Goal: Check status: Check status

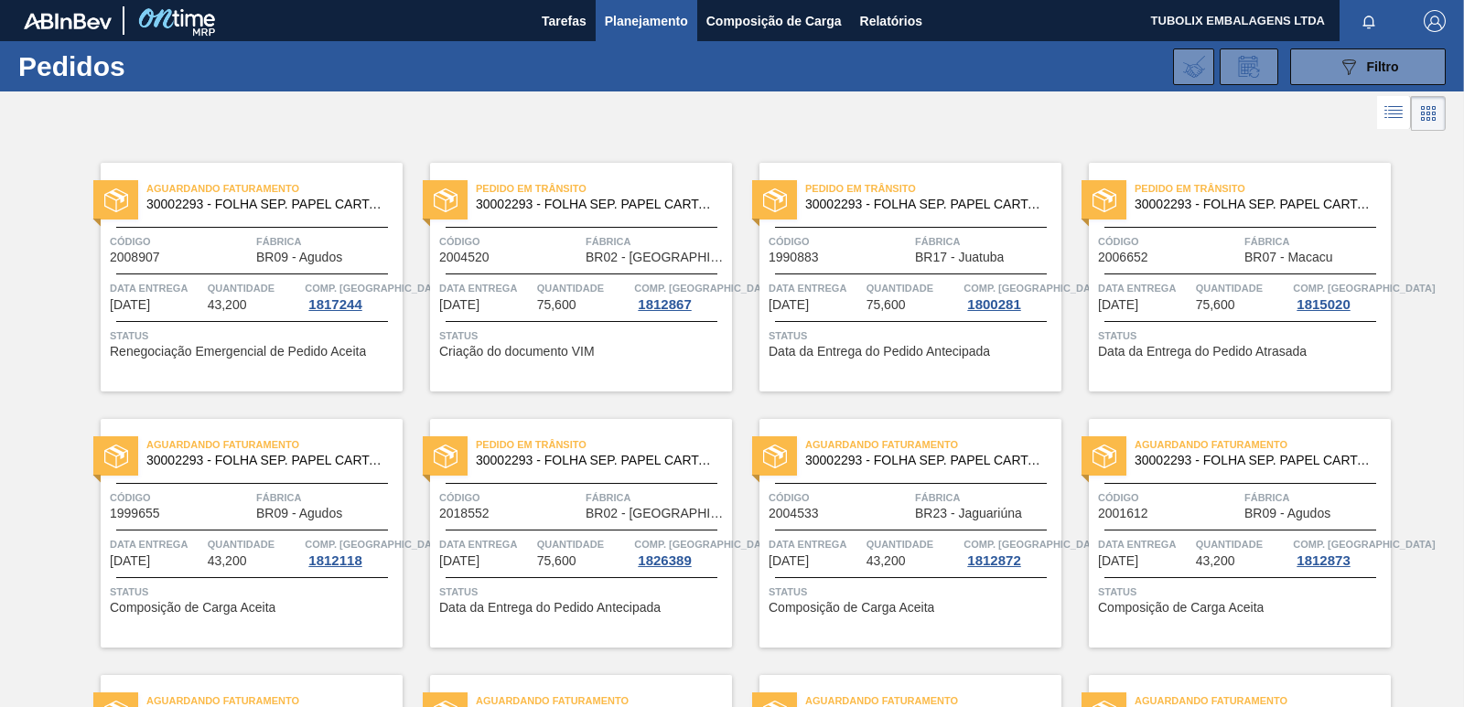
click at [673, 183] on span "Pedido em Trânsito" at bounding box center [604, 188] width 256 height 18
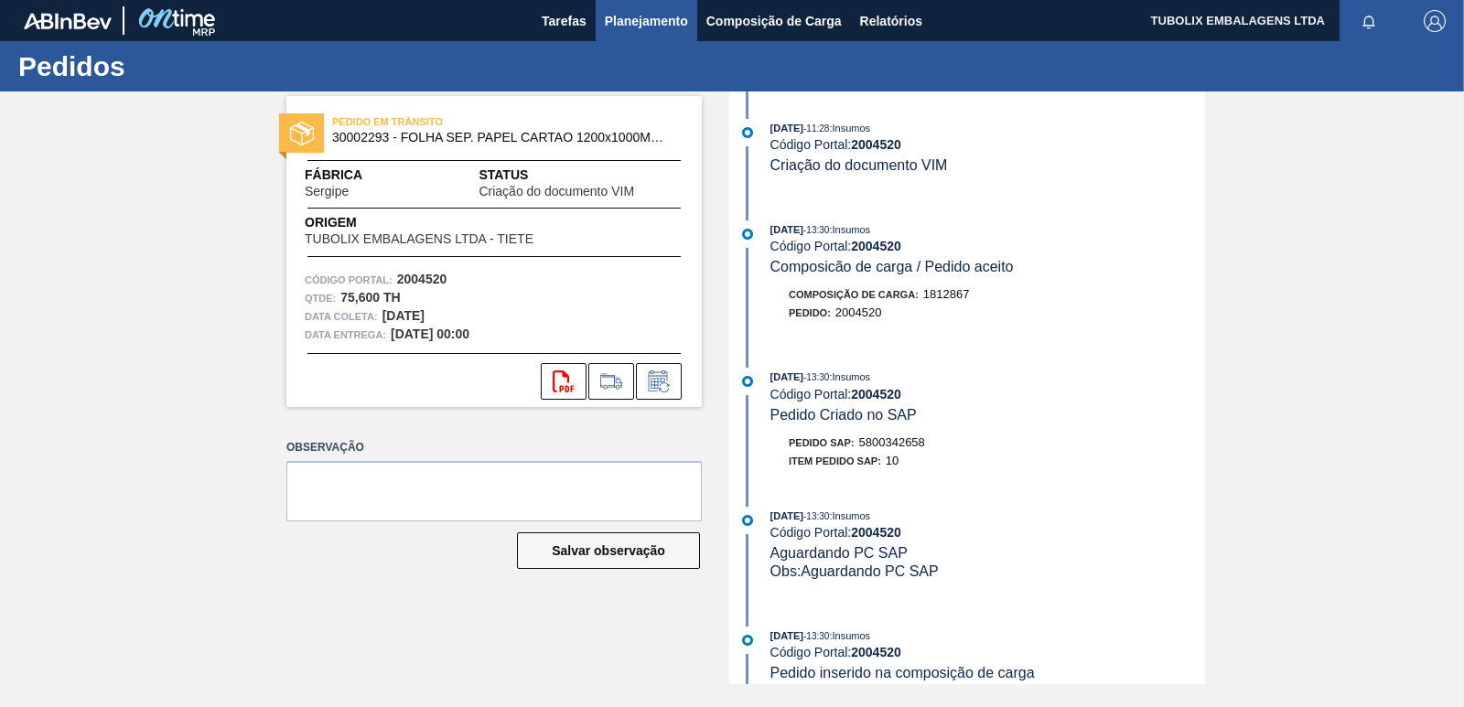
click at [653, 20] on span "Planejamento" at bounding box center [646, 21] width 83 height 22
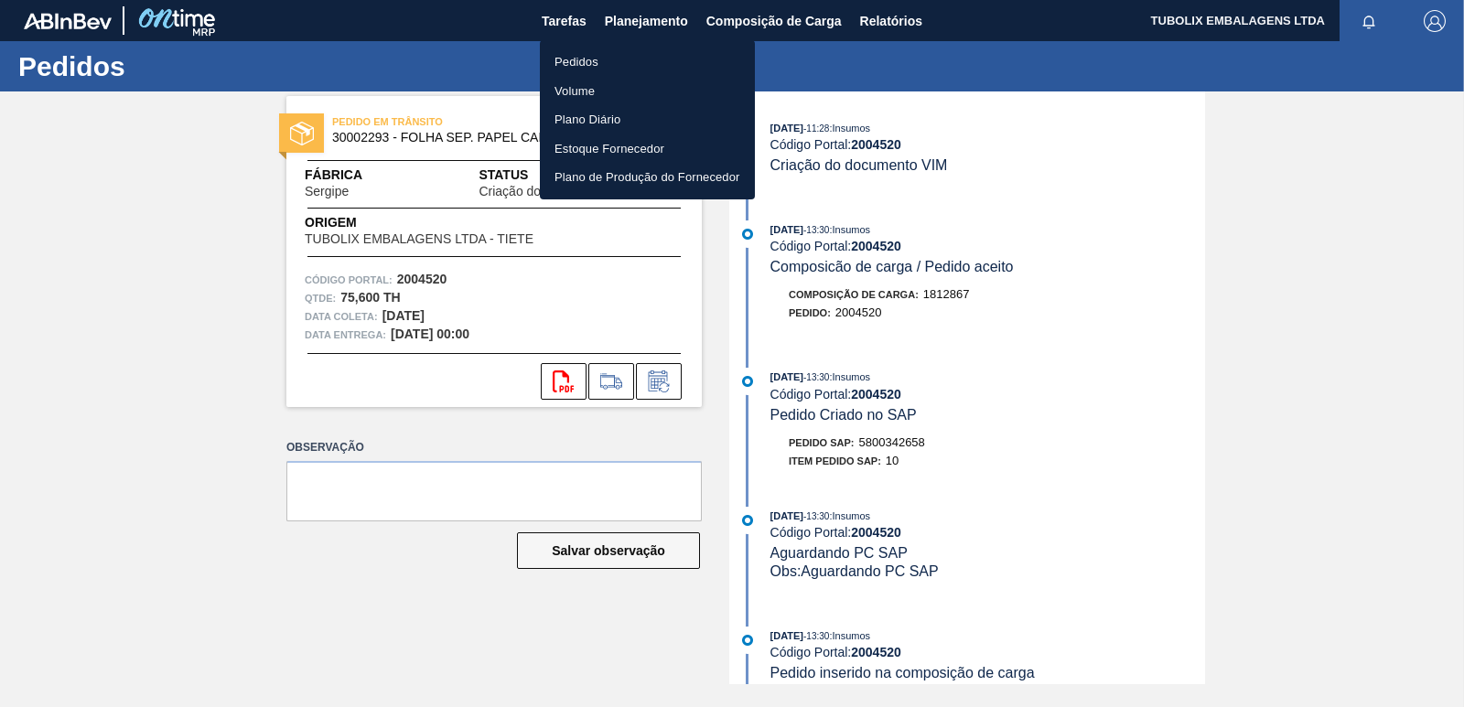
click at [571, 63] on li "Pedidos" at bounding box center [647, 62] width 215 height 29
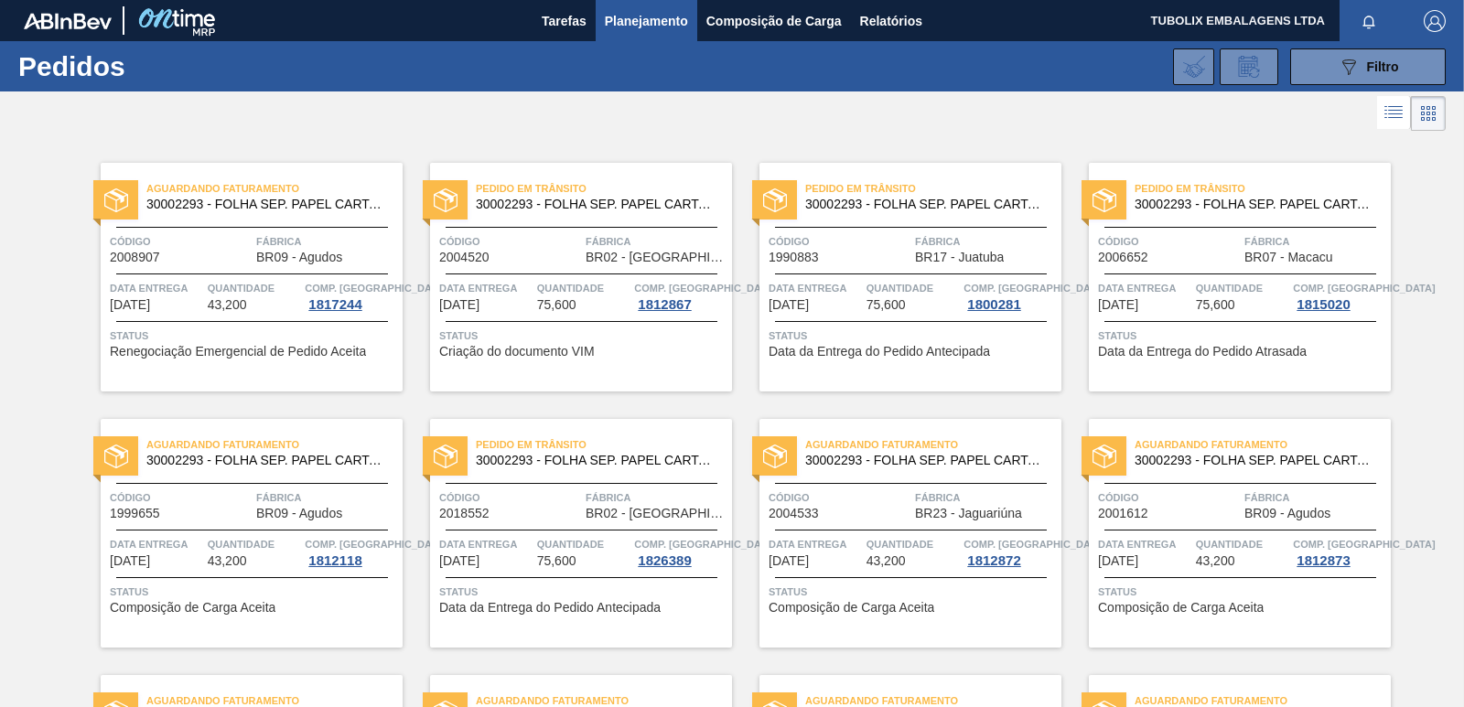
click at [1266, 264] on span "BR07 - Macacu" at bounding box center [1289, 258] width 88 height 14
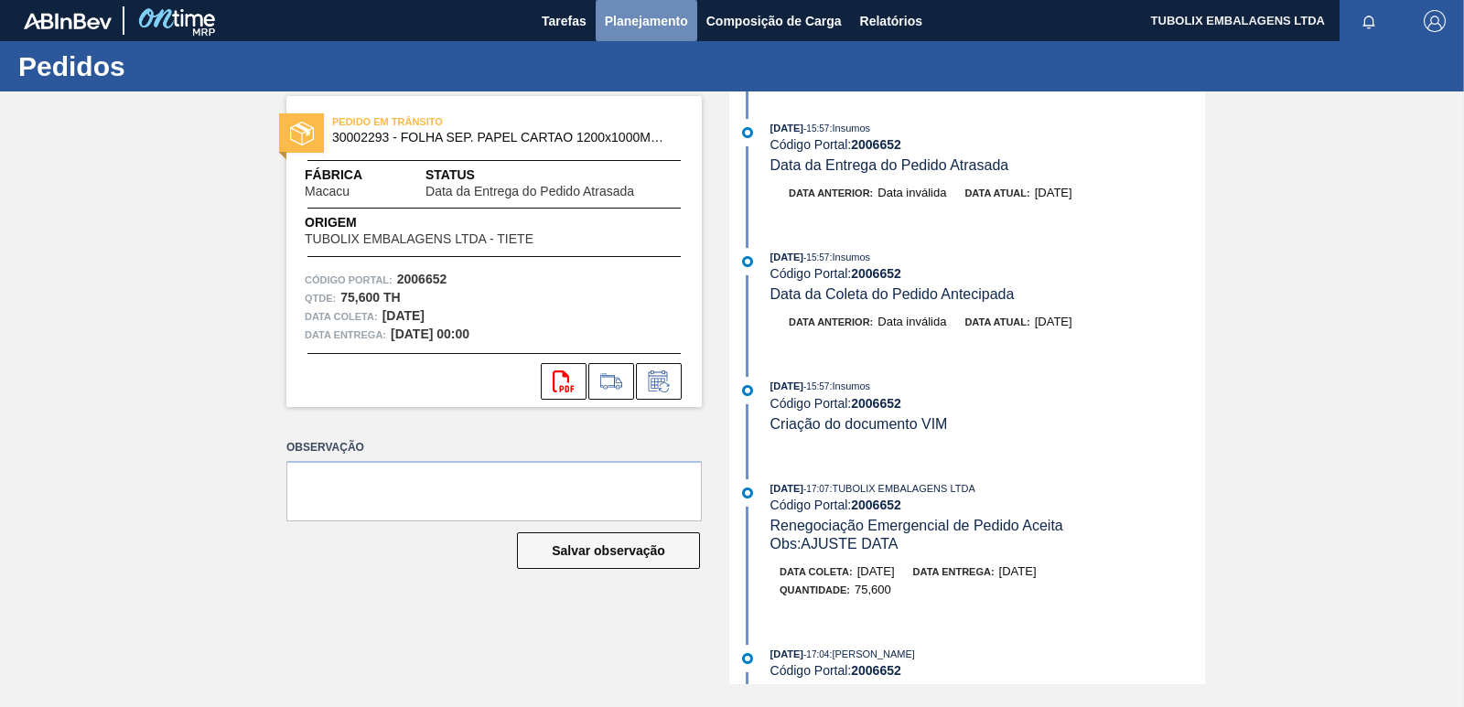
click at [633, 16] on span "Planejamento" at bounding box center [646, 21] width 83 height 22
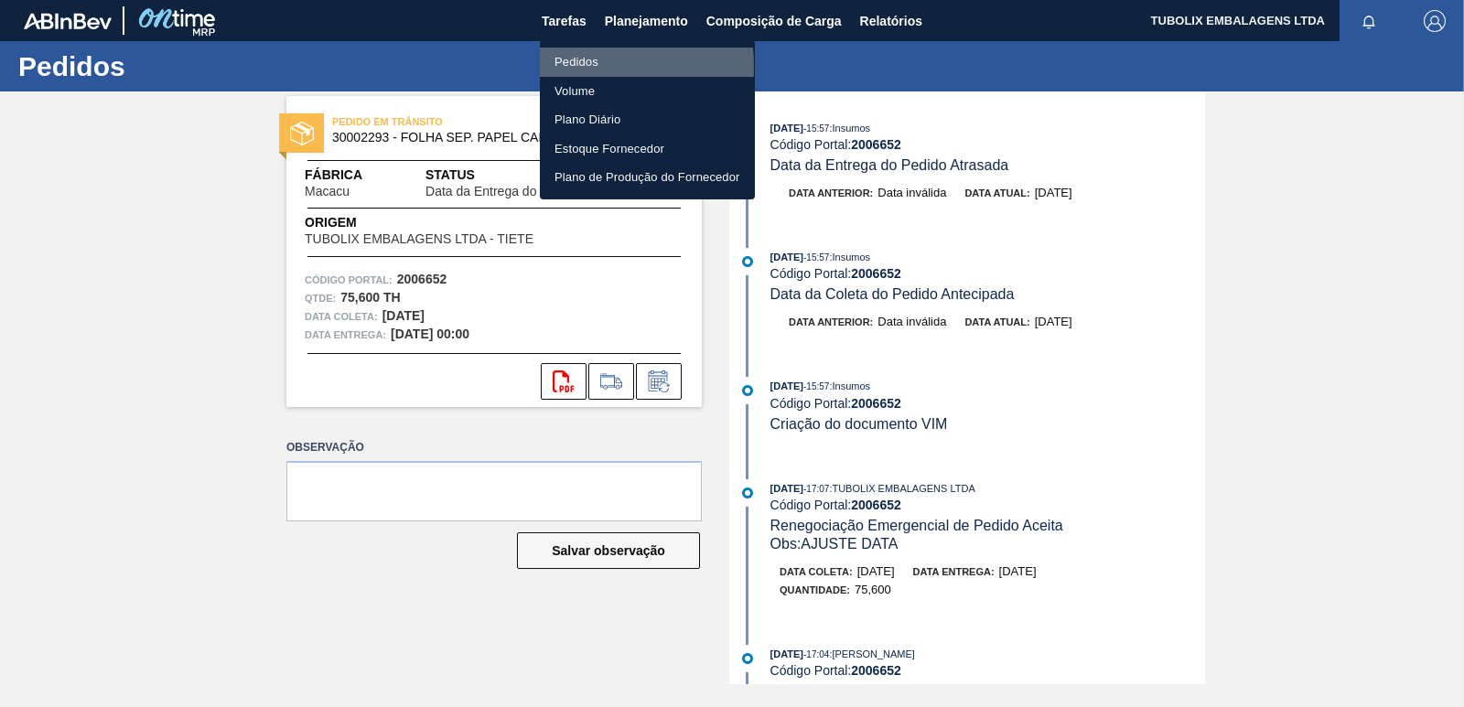
click at [568, 66] on li "Pedidos" at bounding box center [647, 62] width 215 height 29
